Goal: Information Seeking & Learning: Check status

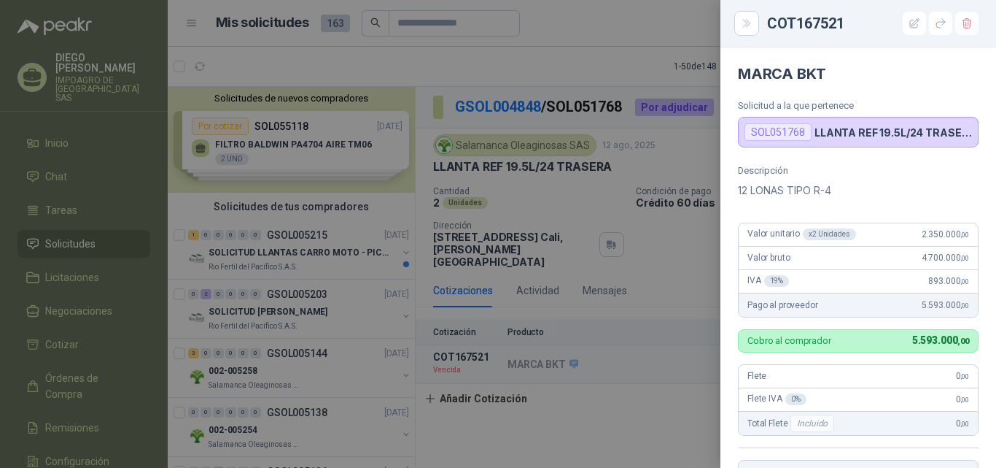
scroll to position [521, 0]
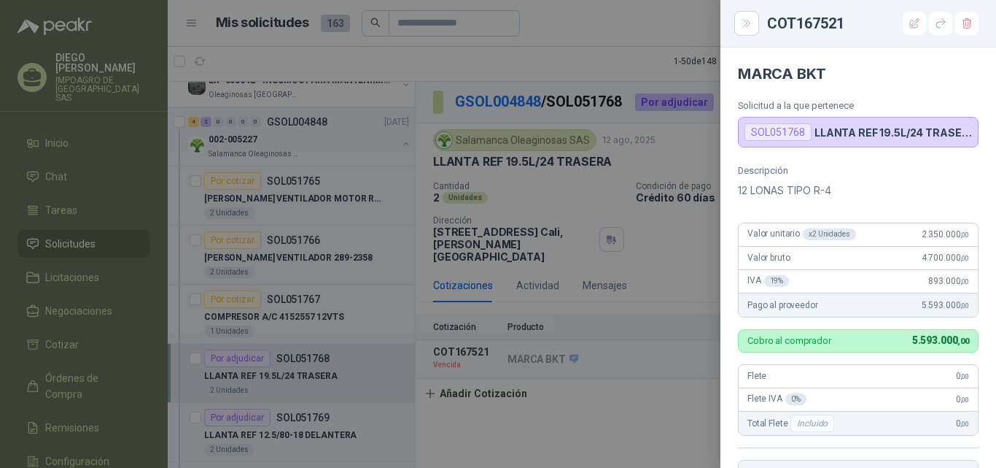
click at [613, 42] on div at bounding box center [498, 234] width 996 height 468
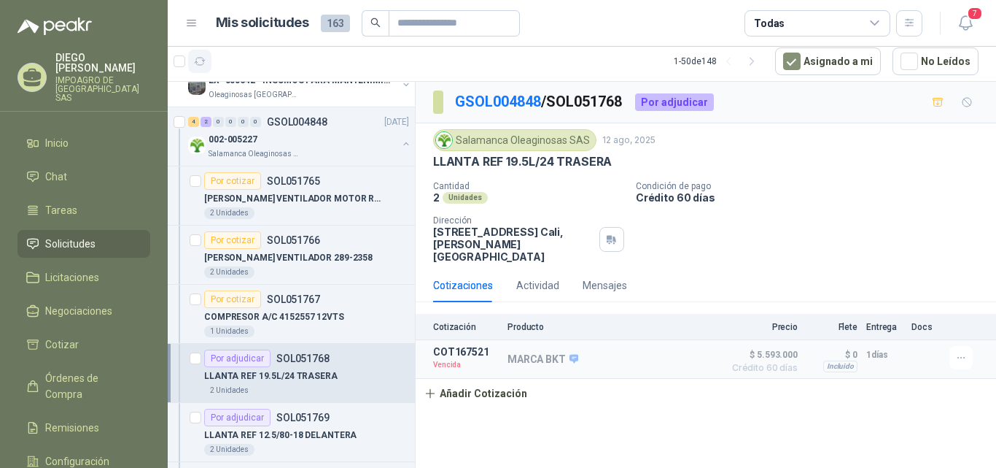
click at [200, 58] on icon "button" at bounding box center [200, 61] width 12 height 12
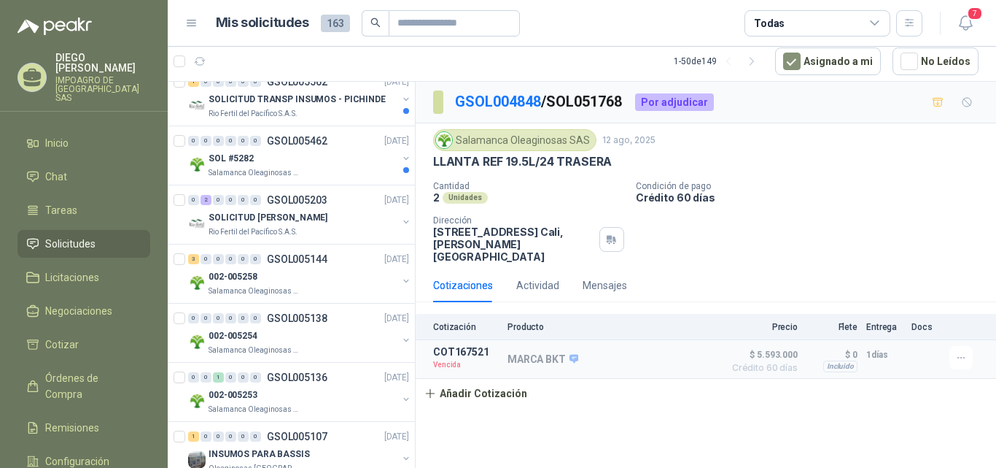
scroll to position [0, 0]
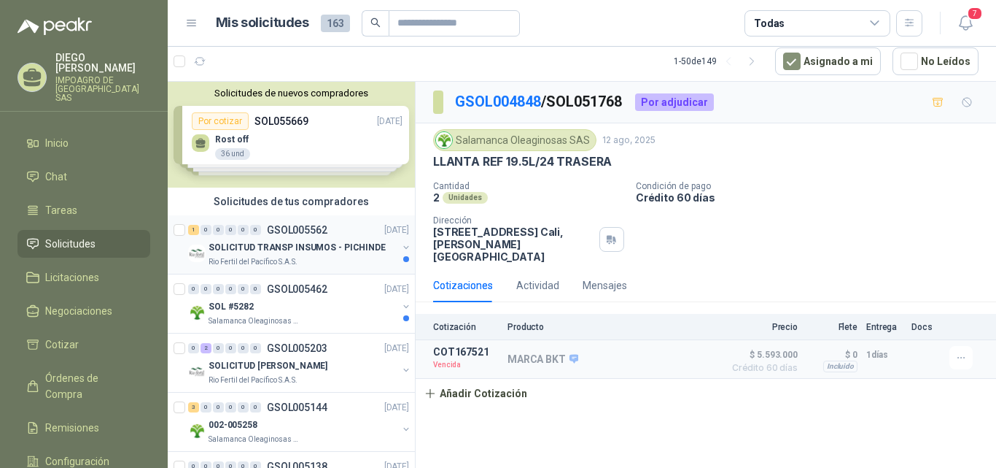
click at [303, 249] on p "SOLICITUD TRANSP INSUMOS - PICHINDE" at bounding box center [297, 248] width 177 height 14
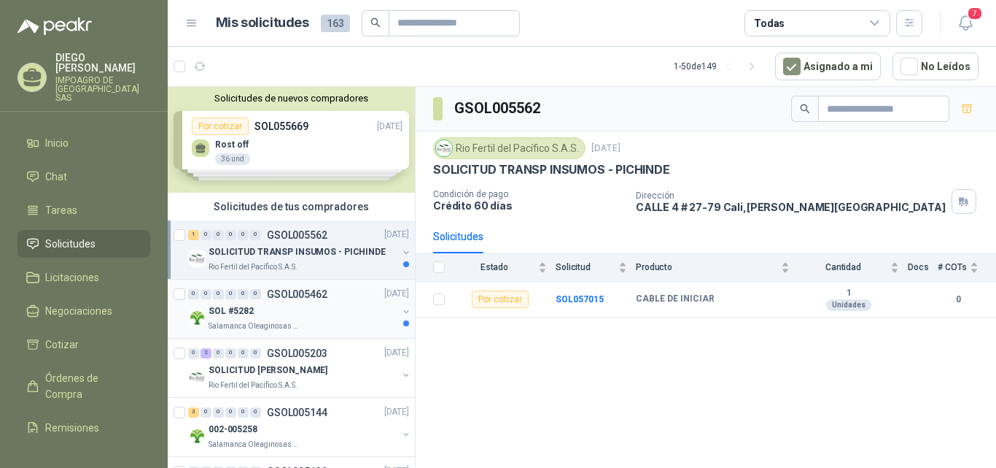
click at [300, 281] on div "0 0 0 0 0 0 GSOL005462 [DATE] SOL #5282 Salamanca Oleaginosas SAS" at bounding box center [291, 308] width 247 height 59
click at [298, 309] on div "SOL #5282" at bounding box center [303, 312] width 189 height 18
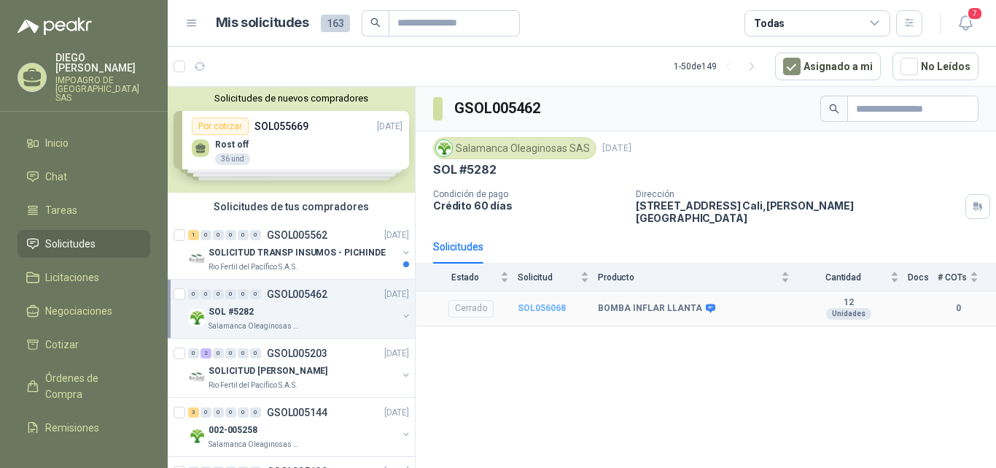
click at [538, 303] on b "SOL056068" at bounding box center [542, 308] width 48 height 10
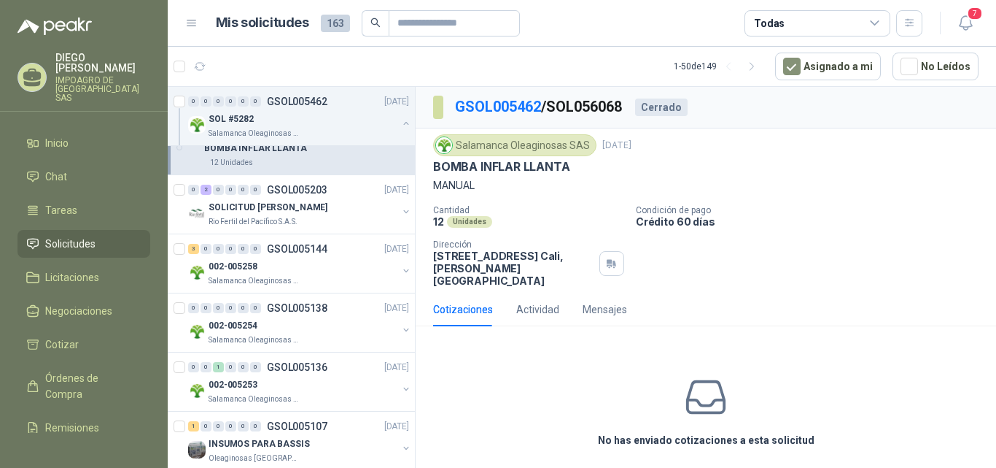
scroll to position [235, 0]
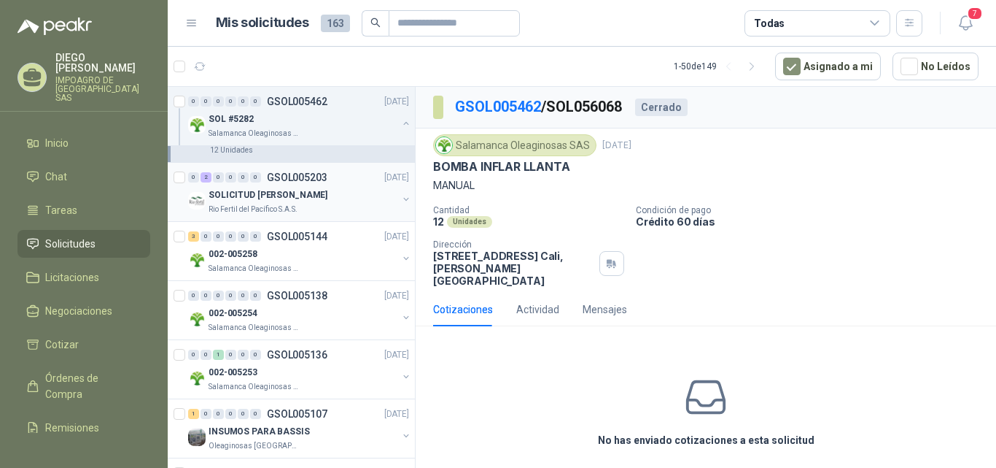
click at [285, 211] on p "Rio Fertil del Pacífico S.A.S." at bounding box center [253, 209] width 89 height 12
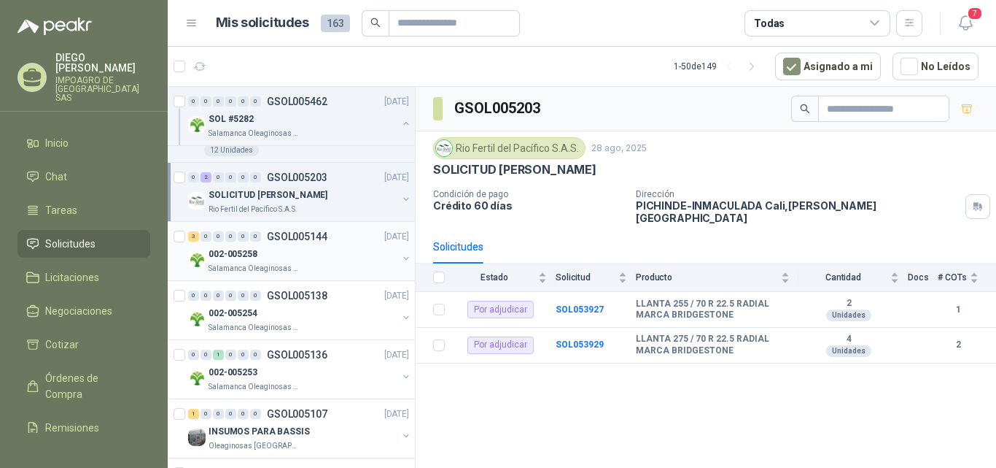
click at [282, 249] on div "002-005258" at bounding box center [303, 254] width 189 height 18
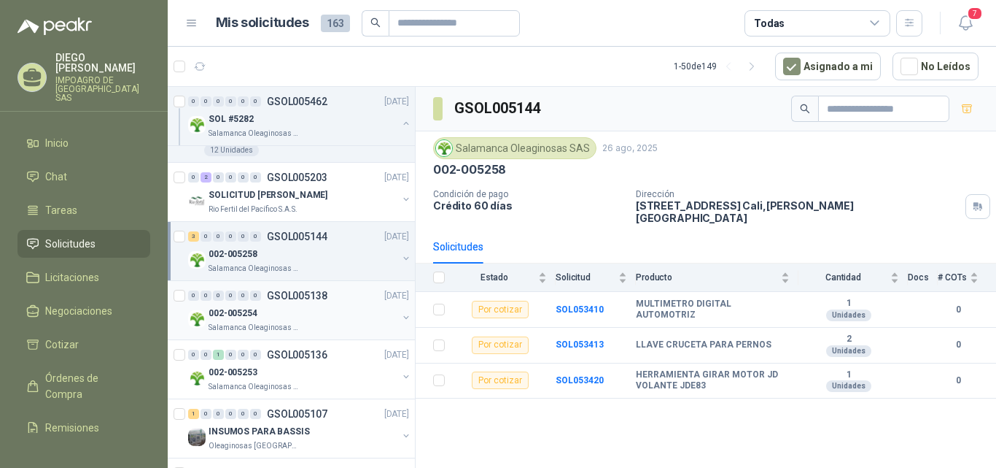
click at [276, 308] on div "002-005254" at bounding box center [303, 313] width 189 height 18
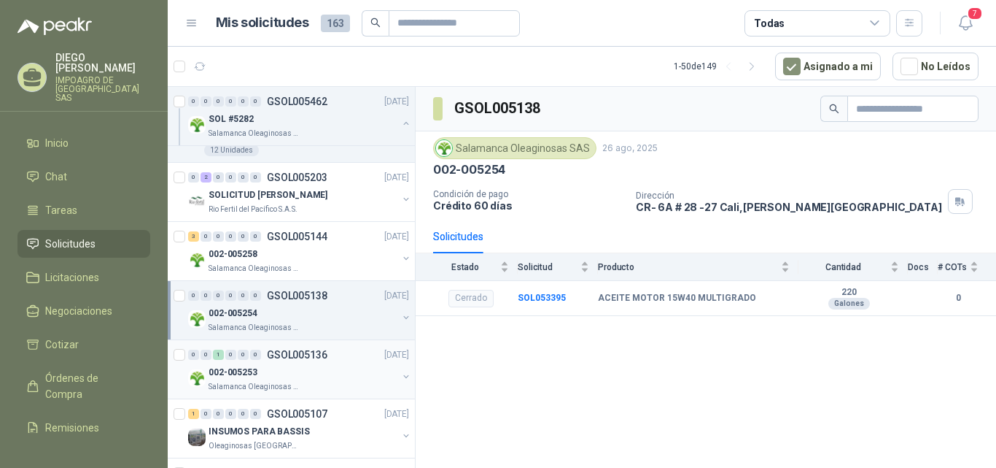
click at [265, 376] on div "002-005253" at bounding box center [303, 372] width 189 height 18
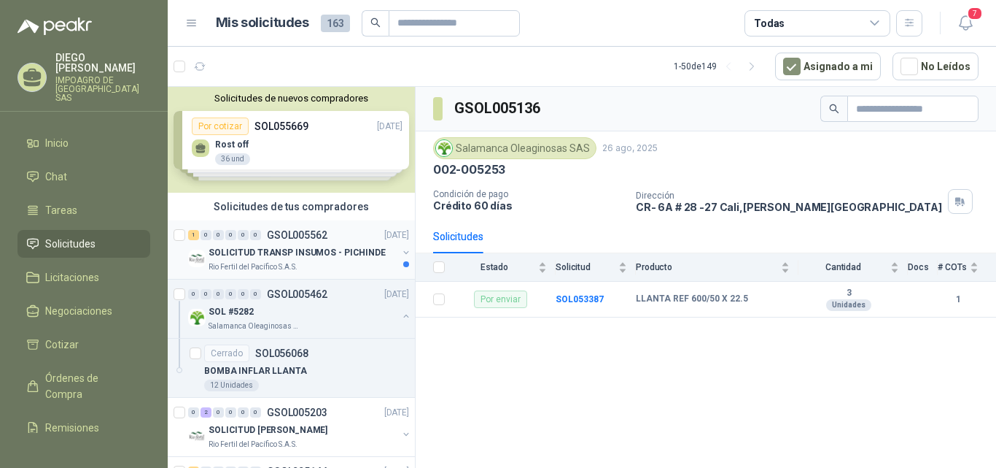
click at [275, 255] on p "SOLICITUD TRANSP INSUMOS - PICHINDE" at bounding box center [297, 253] width 177 height 14
